Goal: Use online tool/utility: Utilize a website feature to perform a specific function

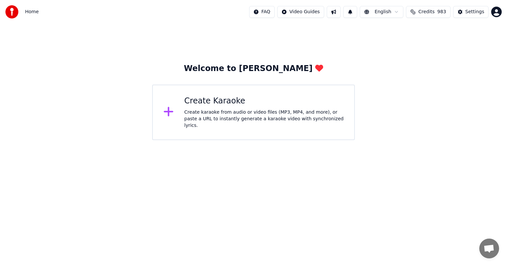
click at [240, 110] on div "Create Karaoke Create karaoke from audio or video files (MP3, MP4, and more), o…" at bounding box center [264, 112] width 160 height 33
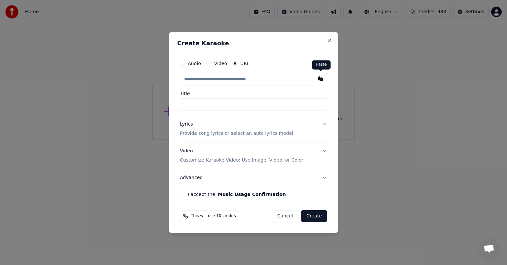
click at [320, 79] on button "button" at bounding box center [320, 79] width 13 height 12
type input "**********"
click at [183, 195] on button "I accept the Music Usage Confirmation" at bounding box center [182, 194] width 5 height 5
drag, startPoint x: 321, startPoint y: 216, endPoint x: 318, endPoint y: 213, distance: 4.0
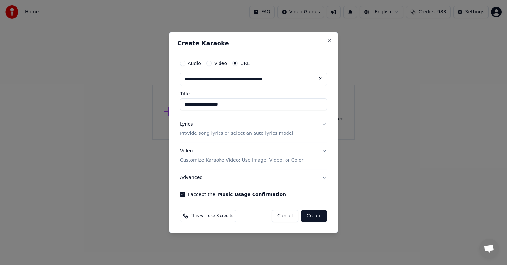
click at [320, 214] on button "Create" at bounding box center [314, 216] width 26 height 12
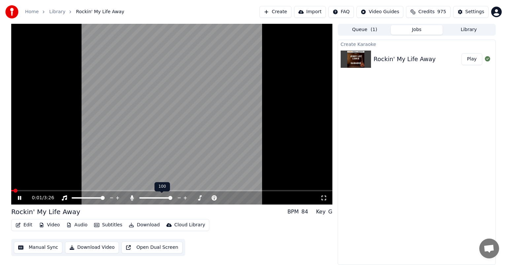
click at [172, 196] on span at bounding box center [170, 198] width 4 height 4
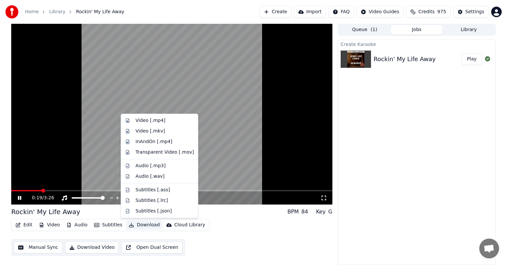
click at [135, 226] on button "Download" at bounding box center [144, 224] width 36 height 9
click at [149, 166] on div "Audio [.mp3]" at bounding box center [151, 166] width 30 height 7
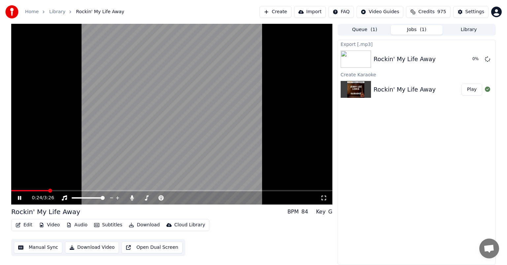
click at [20, 197] on icon at bounding box center [19, 198] width 3 height 4
click at [473, 58] on button "Show" at bounding box center [471, 59] width 24 height 12
click at [476, 31] on button "Library" at bounding box center [469, 30] width 52 height 10
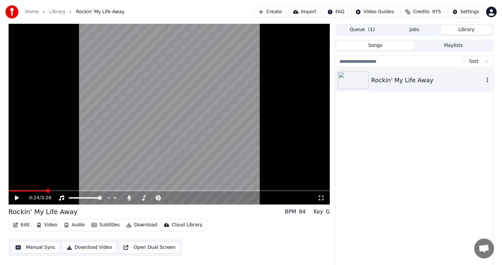
click at [487, 79] on icon "button" at bounding box center [487, 79] width 7 height 5
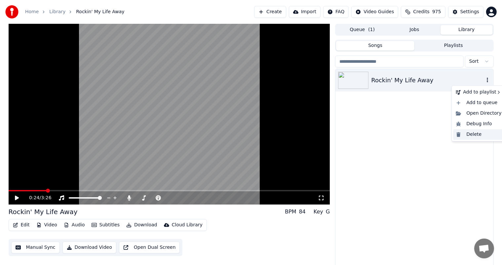
click at [474, 135] on div "Delete" at bounding box center [478, 134] width 51 height 11
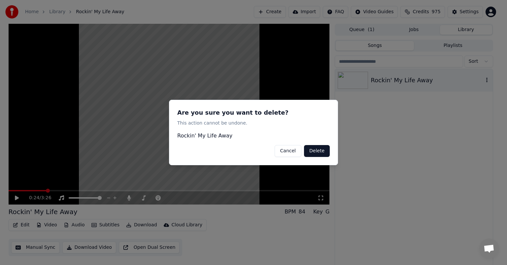
click at [319, 152] on button "Delete" at bounding box center [317, 151] width 26 height 12
